Goal: Task Accomplishment & Management: Use online tool/utility

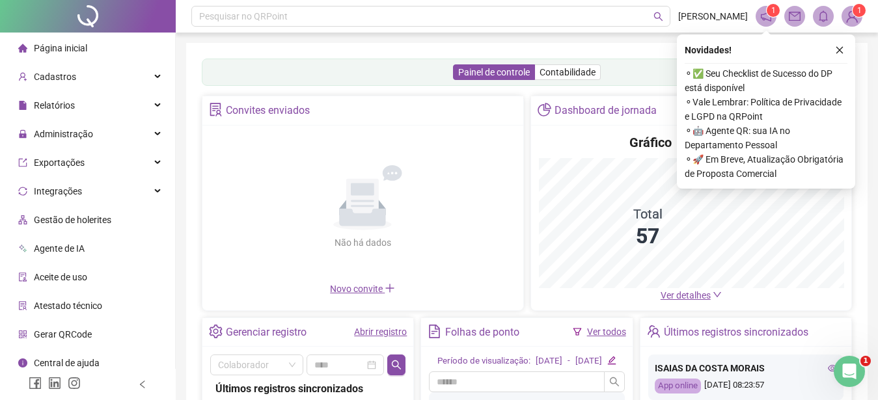
click at [838, 48] on icon "close" at bounding box center [839, 50] width 9 height 9
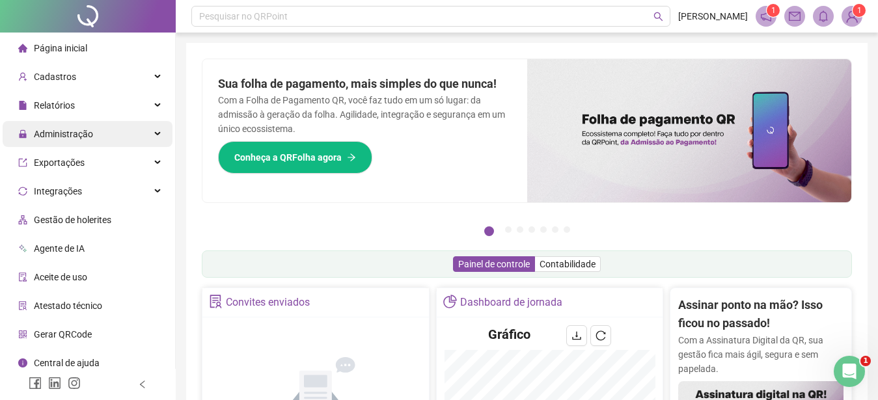
click at [44, 137] on span "Administração" at bounding box center [63, 134] width 59 height 10
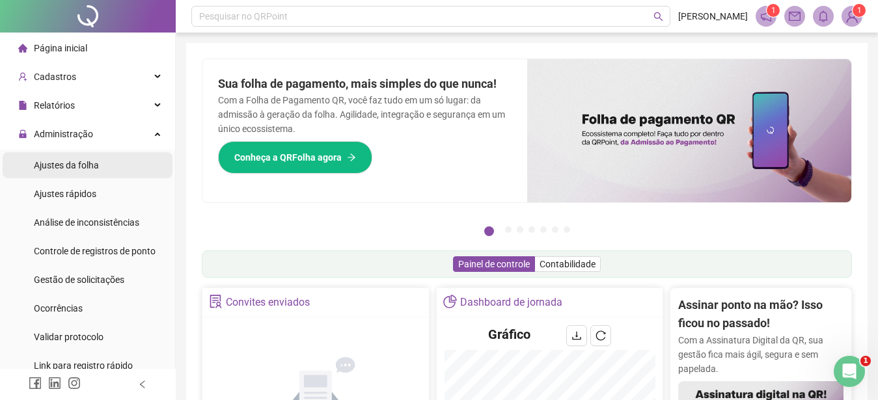
click at [52, 165] on span "Ajustes da folha" at bounding box center [66, 165] width 65 height 10
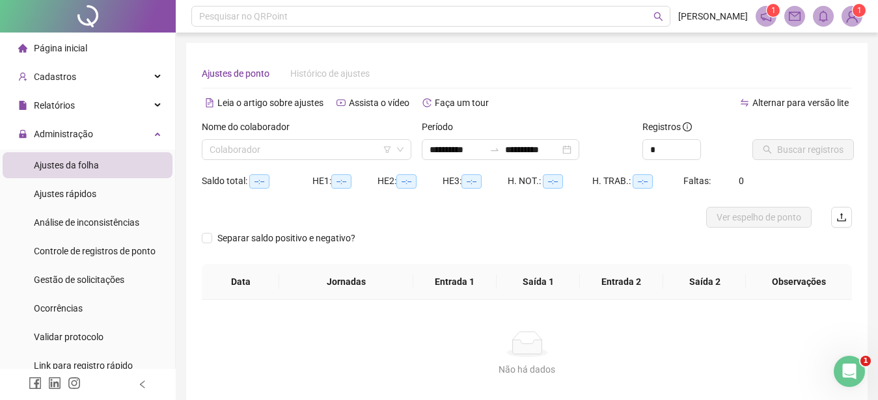
type input "**********"
click at [400, 150] on icon "down" at bounding box center [400, 150] width 7 height 5
click at [297, 150] on input "search" at bounding box center [301, 150] width 182 height 20
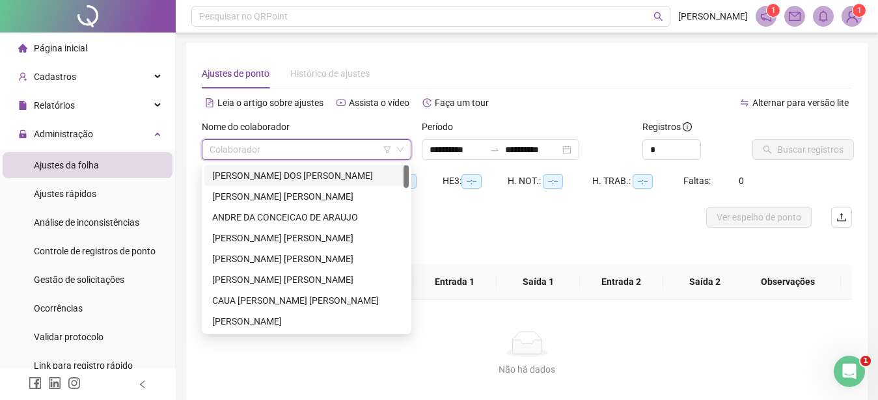
click at [552, 87] on div "Ajustes de ponto Histórico de ajustes" at bounding box center [527, 74] width 650 height 30
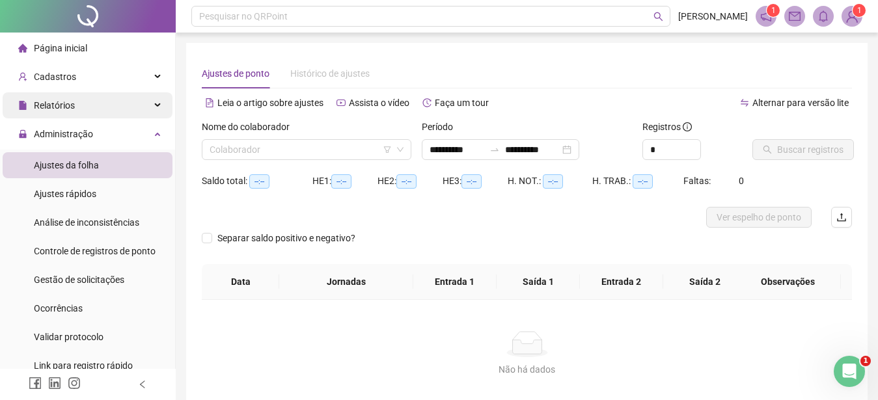
click at [51, 107] on span "Relatórios" at bounding box center [54, 105] width 41 height 10
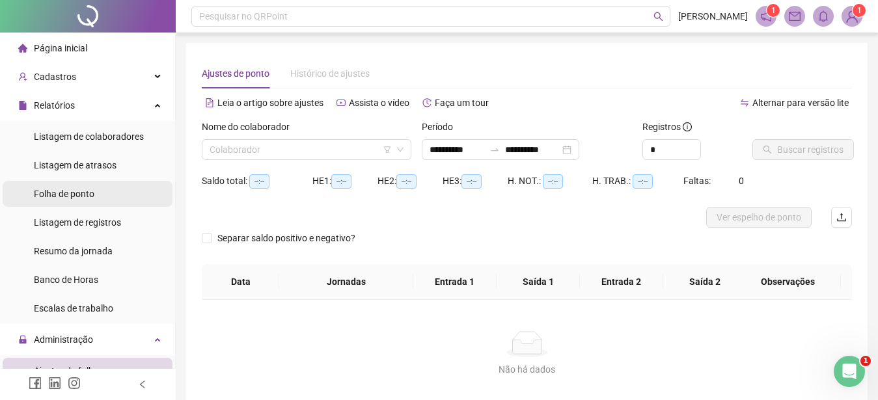
click at [64, 192] on span "Folha de ponto" at bounding box center [64, 194] width 61 height 10
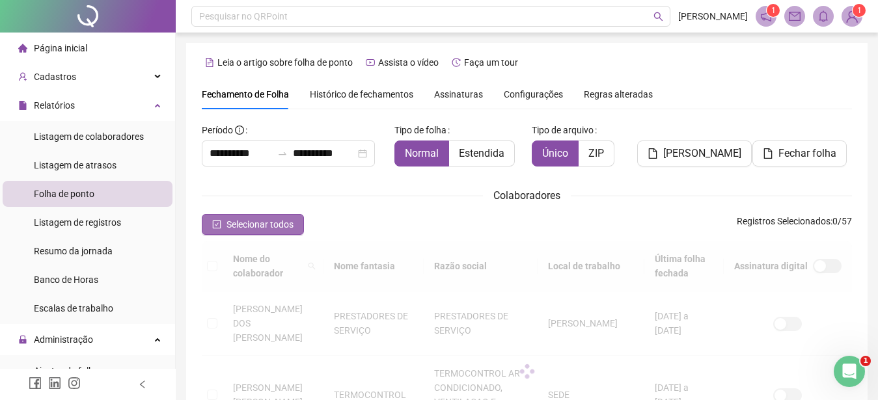
scroll to position [66, 0]
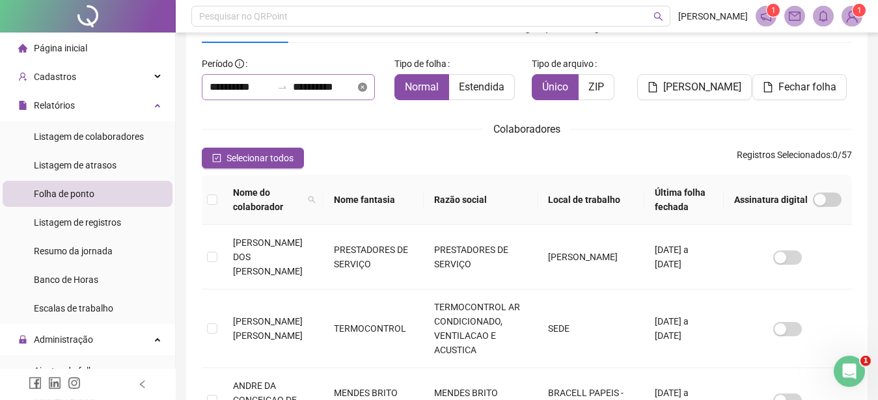
click at [367, 91] on icon "close-circle" at bounding box center [362, 87] width 9 height 9
click at [374, 91] on div at bounding box center [288, 87] width 173 height 26
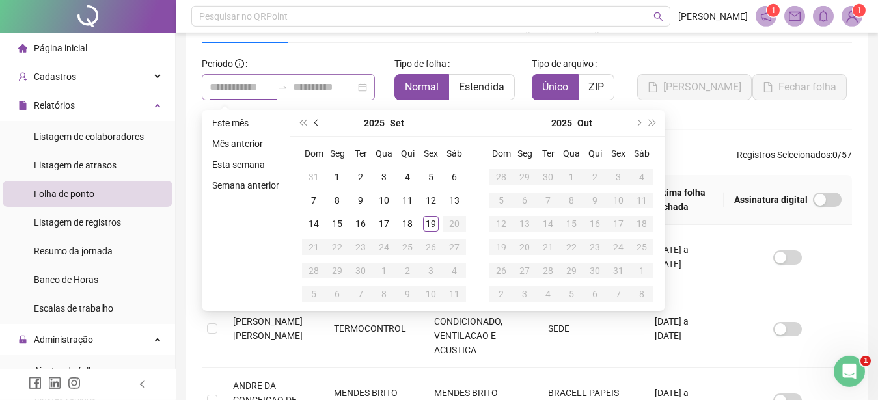
click at [315, 124] on span "prev-year" at bounding box center [317, 123] width 7 height 7
type input "**********"
click at [429, 177] on div "1" at bounding box center [431, 177] width 16 height 16
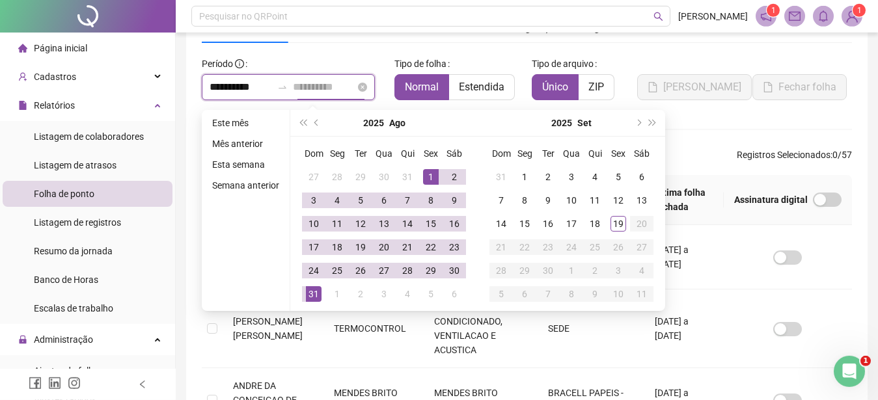
type input "**********"
click at [313, 297] on div "31" at bounding box center [314, 294] width 16 height 16
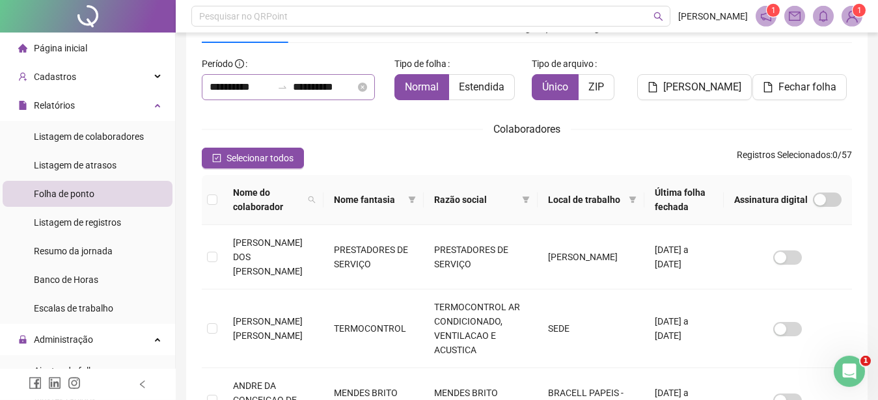
drag, startPoint x: 600, startPoint y: 156, endPoint x: 566, endPoint y: 185, distance: 44.8
click at [602, 156] on div "Selecionar todos Registros Selecionados : 0 / 57" at bounding box center [527, 158] width 650 height 21
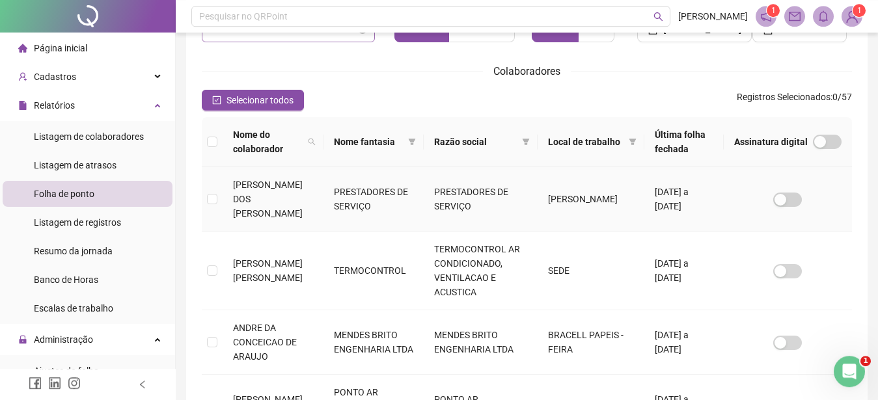
scroll to position [133, 0]
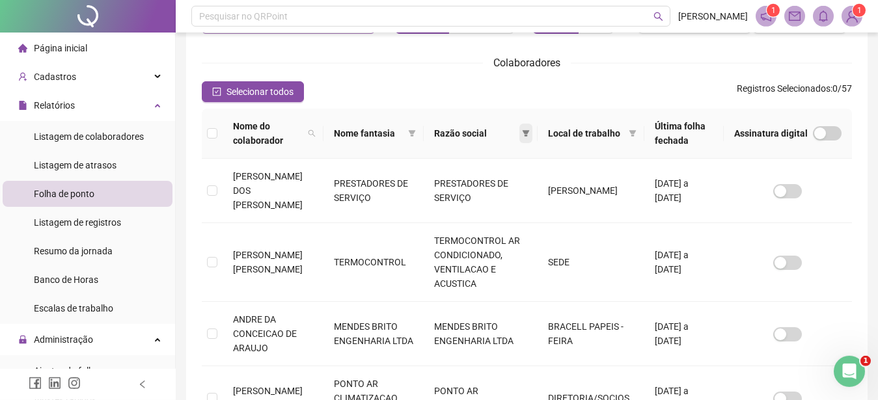
click at [529, 133] on icon "filter" at bounding box center [525, 133] width 7 height 7
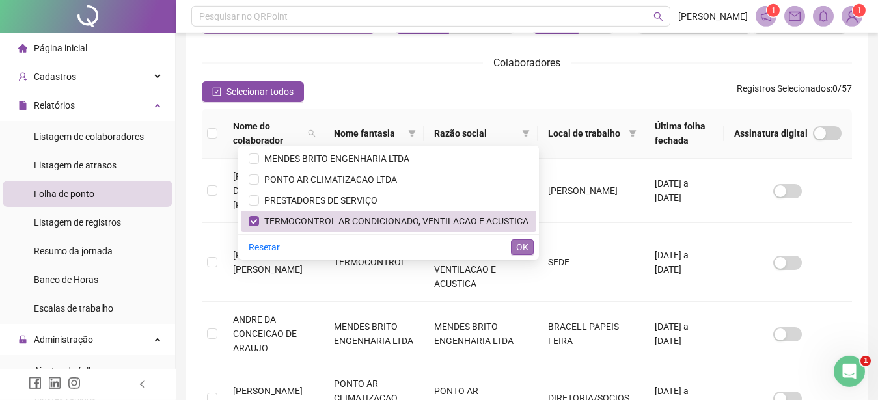
click at [526, 247] on span "OK" at bounding box center [522, 247] width 12 height 14
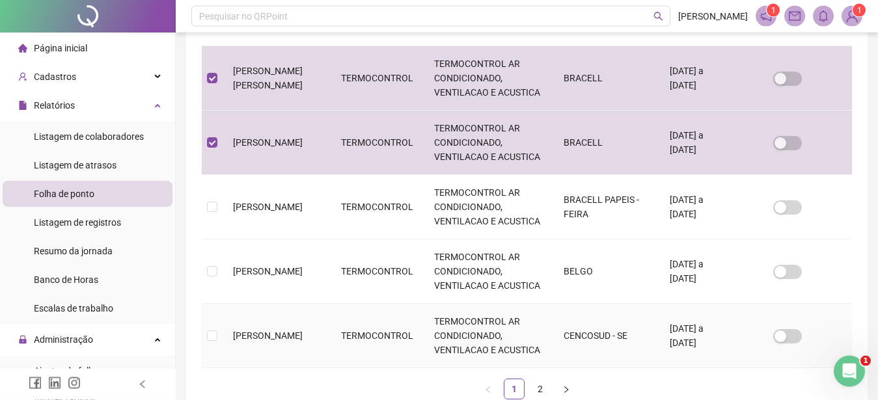
scroll to position [649, 0]
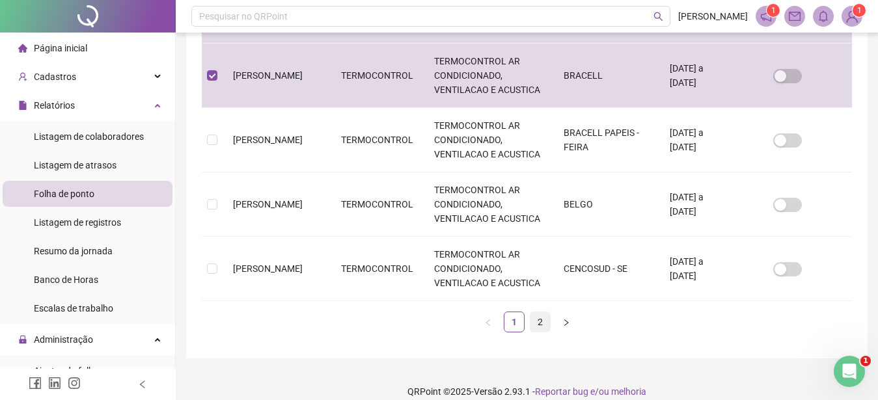
click at [542, 312] on link "2" at bounding box center [541, 322] width 20 height 20
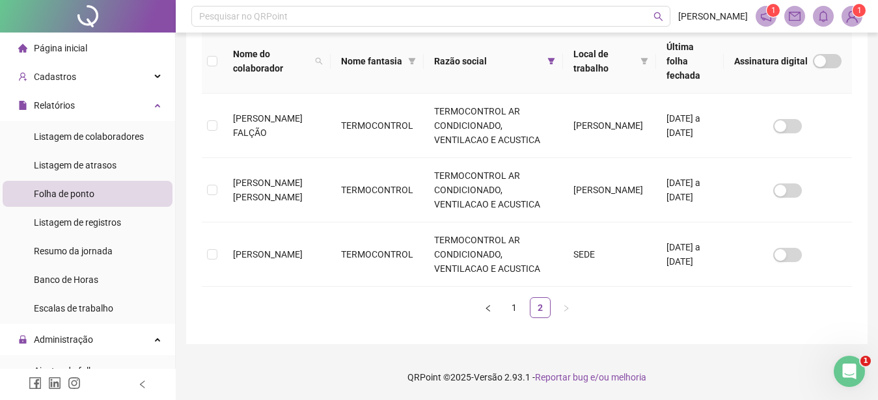
scroll to position [66, 0]
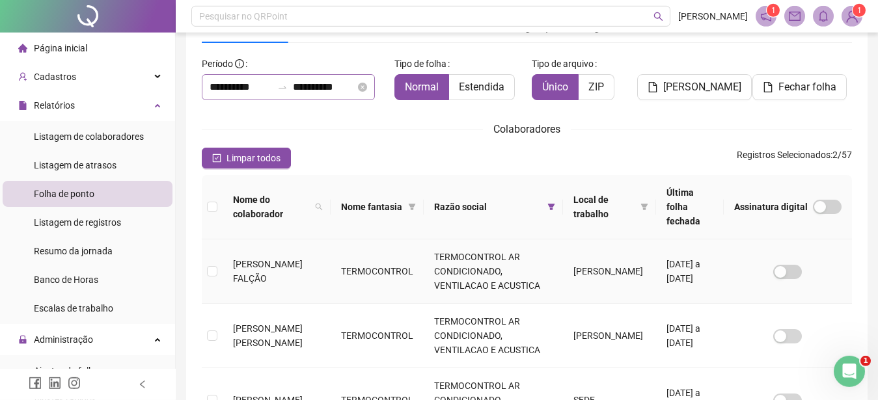
click at [226, 256] on tr "[PERSON_NAME] FALÇÃO TERMOCONTROL TERMOCONTROL AR CONDICIONADO, VENTILACAO E AC…" at bounding box center [527, 272] width 650 height 64
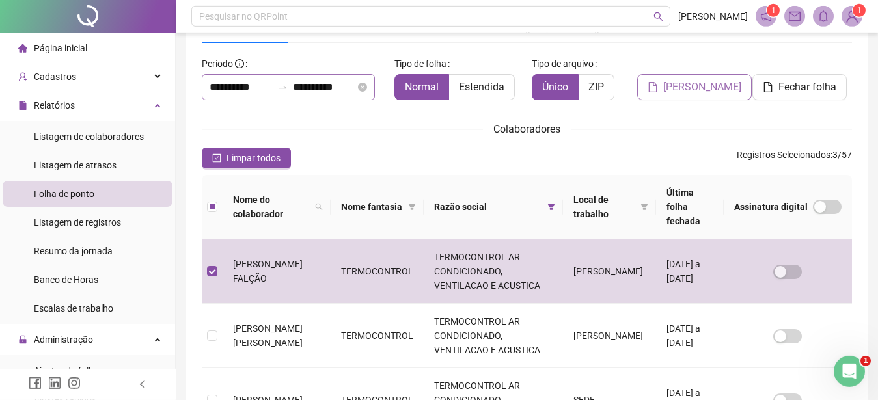
click at [703, 89] on span "[PERSON_NAME]" at bounding box center [702, 87] width 78 height 16
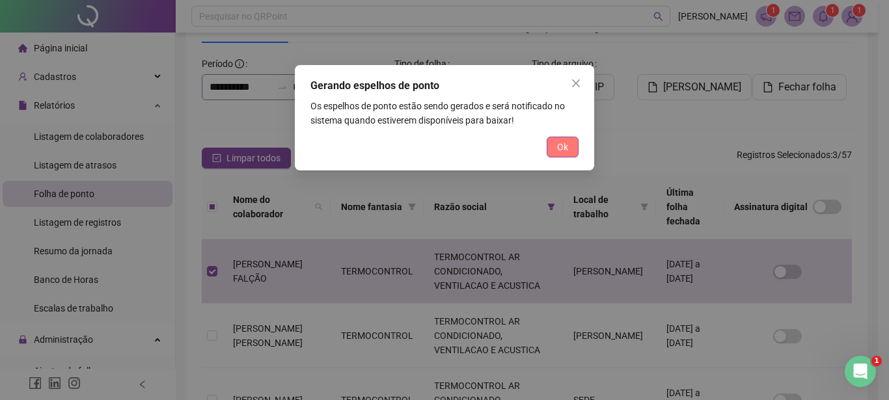
click at [563, 151] on span "Ok" at bounding box center [562, 147] width 11 height 14
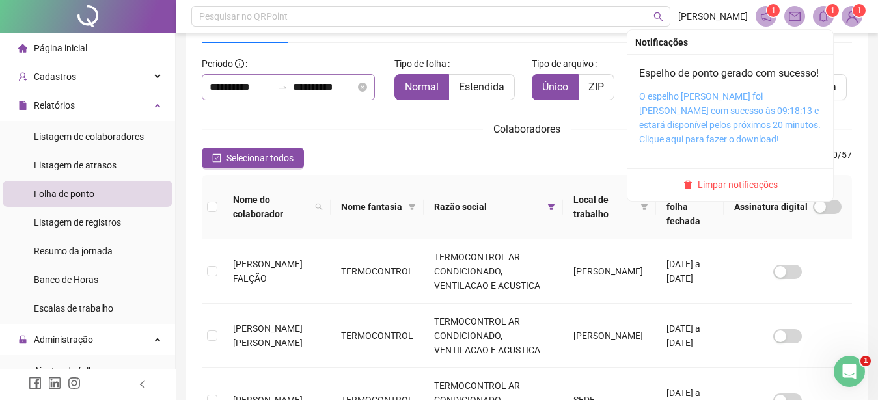
click at [724, 105] on link "O espelho [PERSON_NAME] foi [PERSON_NAME] com sucesso às 09:18:13 e estará disp…" at bounding box center [730, 117] width 182 height 53
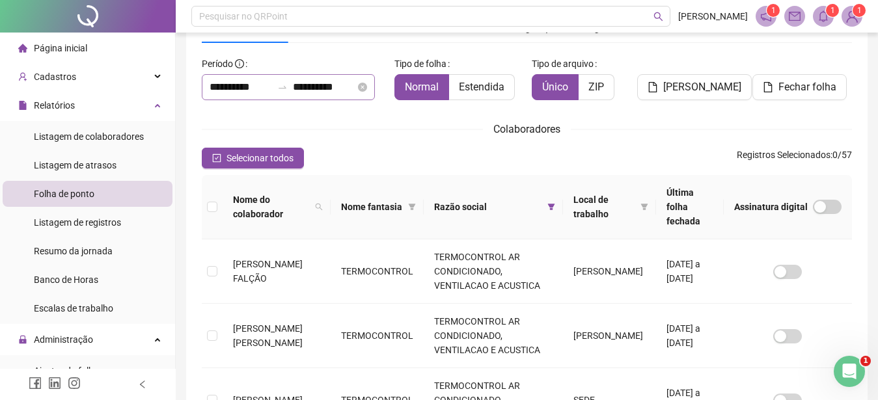
click at [816, 17] on span at bounding box center [823, 16] width 21 height 21
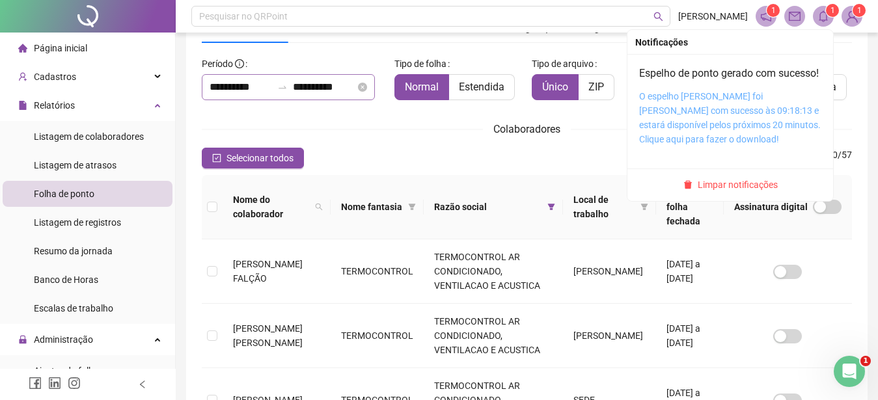
click at [748, 113] on link "O espelho [PERSON_NAME] foi [PERSON_NAME] com sucesso às 09:18:13 e estará disp…" at bounding box center [730, 117] width 182 height 53
